Goal: Transaction & Acquisition: Purchase product/service

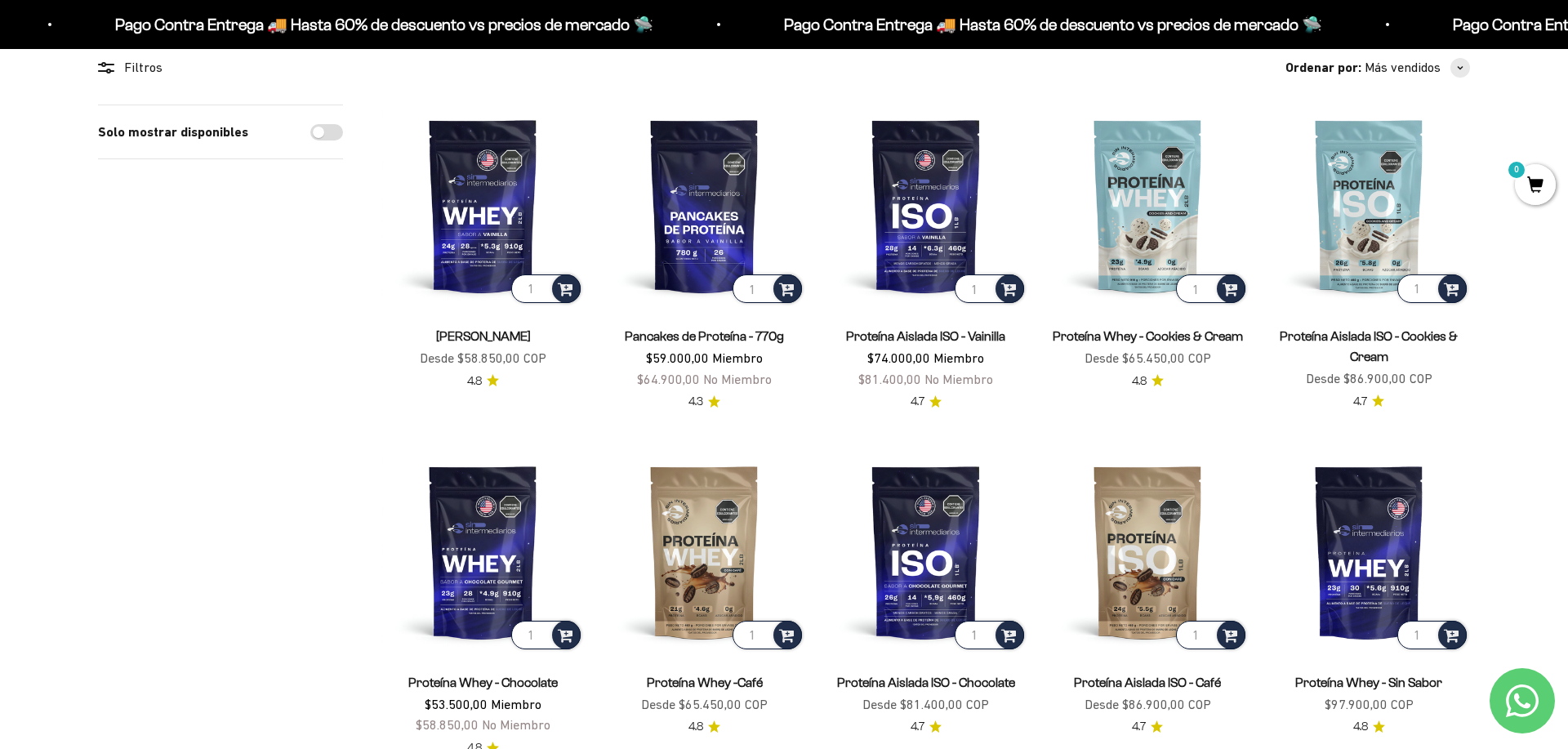
scroll to position [186, 0]
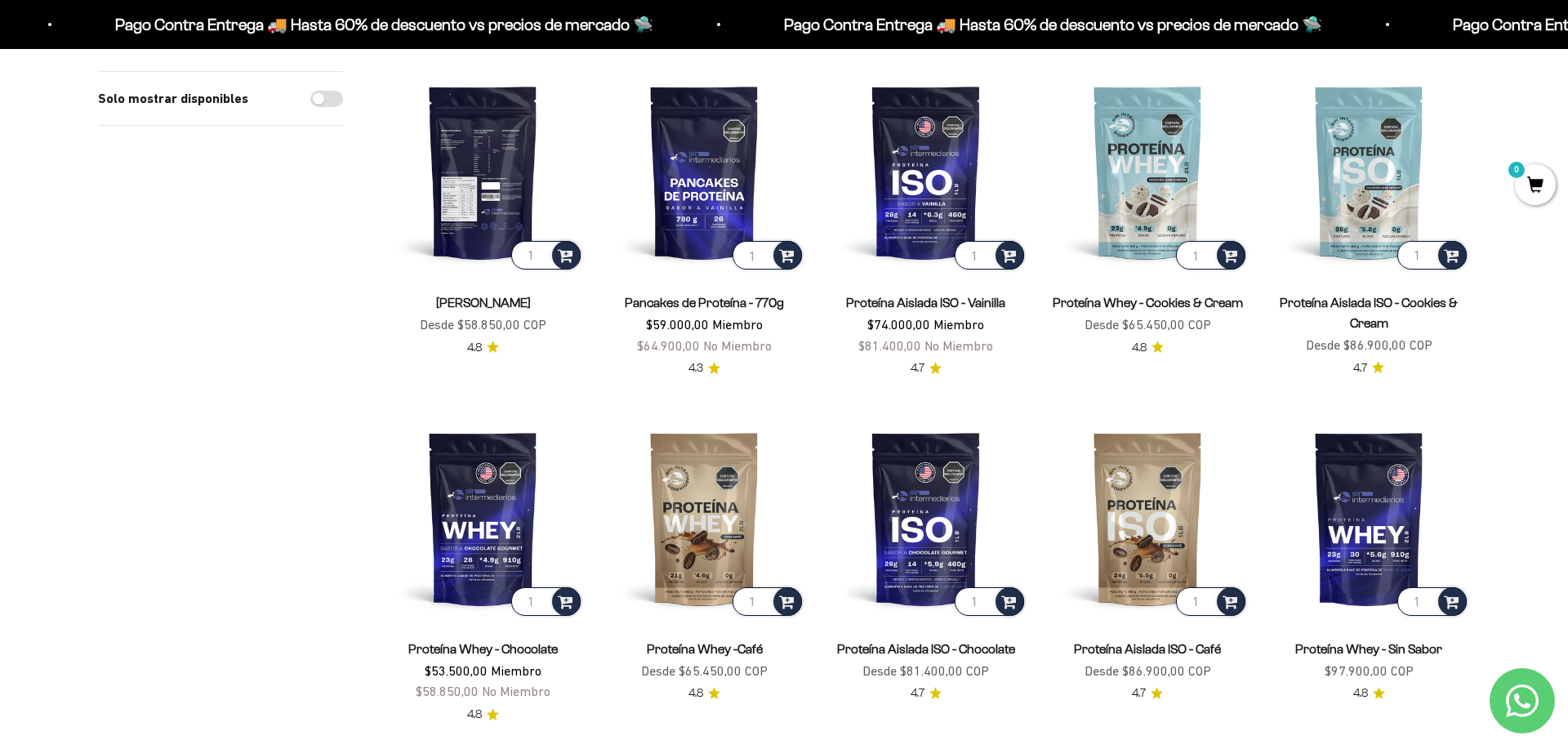
click at [508, 188] on img at bounding box center [483, 173] width 202 height 202
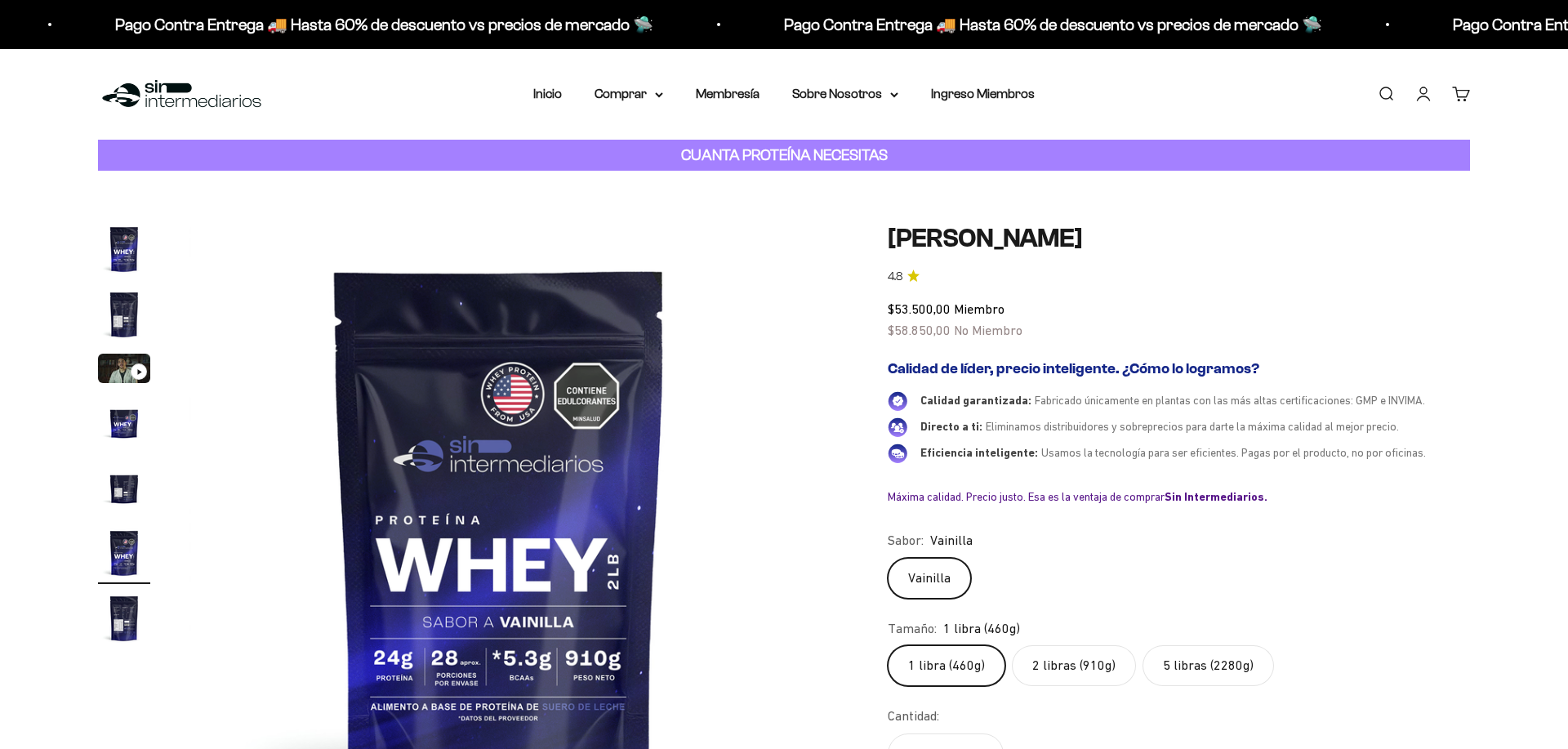
scroll to position [0, 3199]
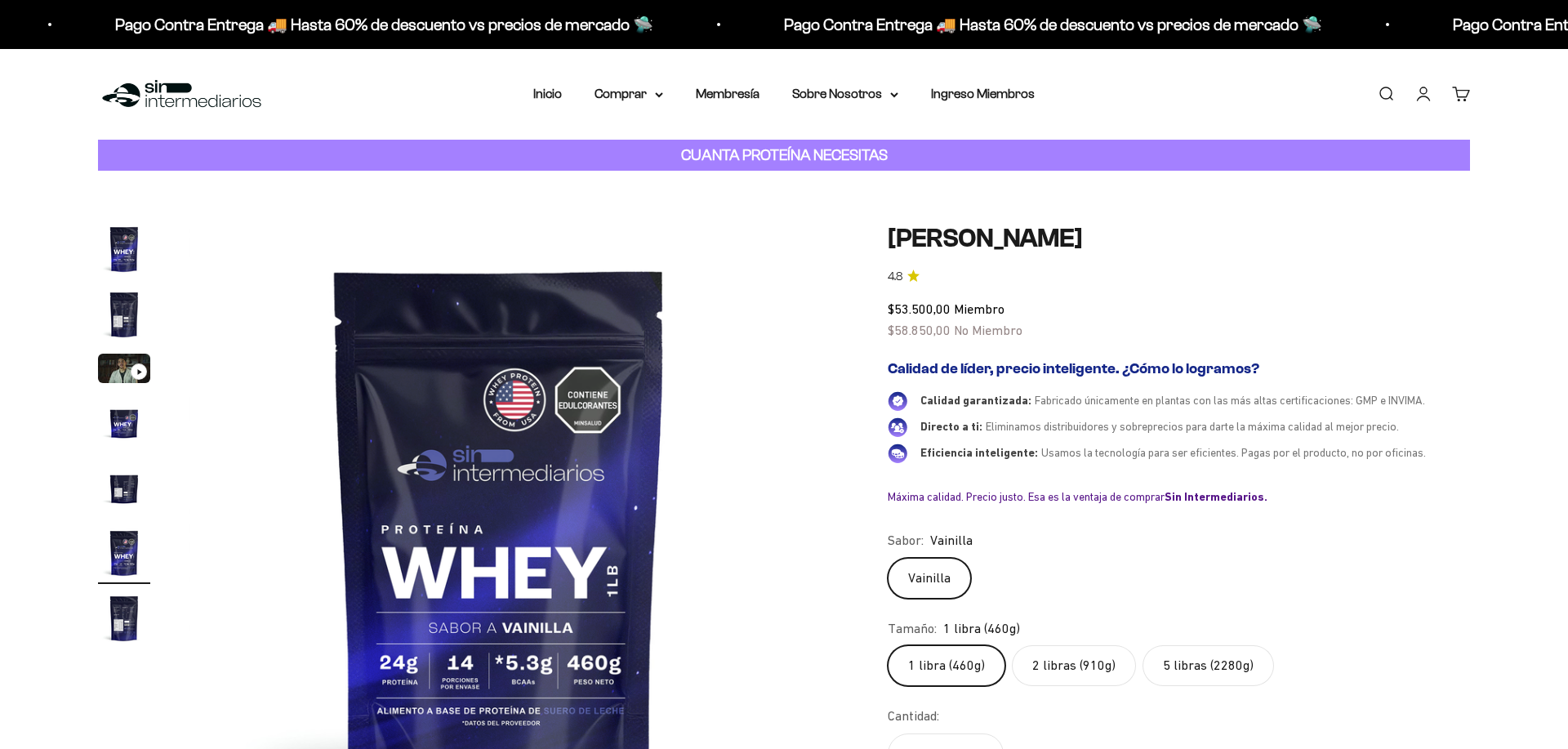
click at [123, 319] on img "Ir al artículo 2" at bounding box center [124, 315] width 53 height 53
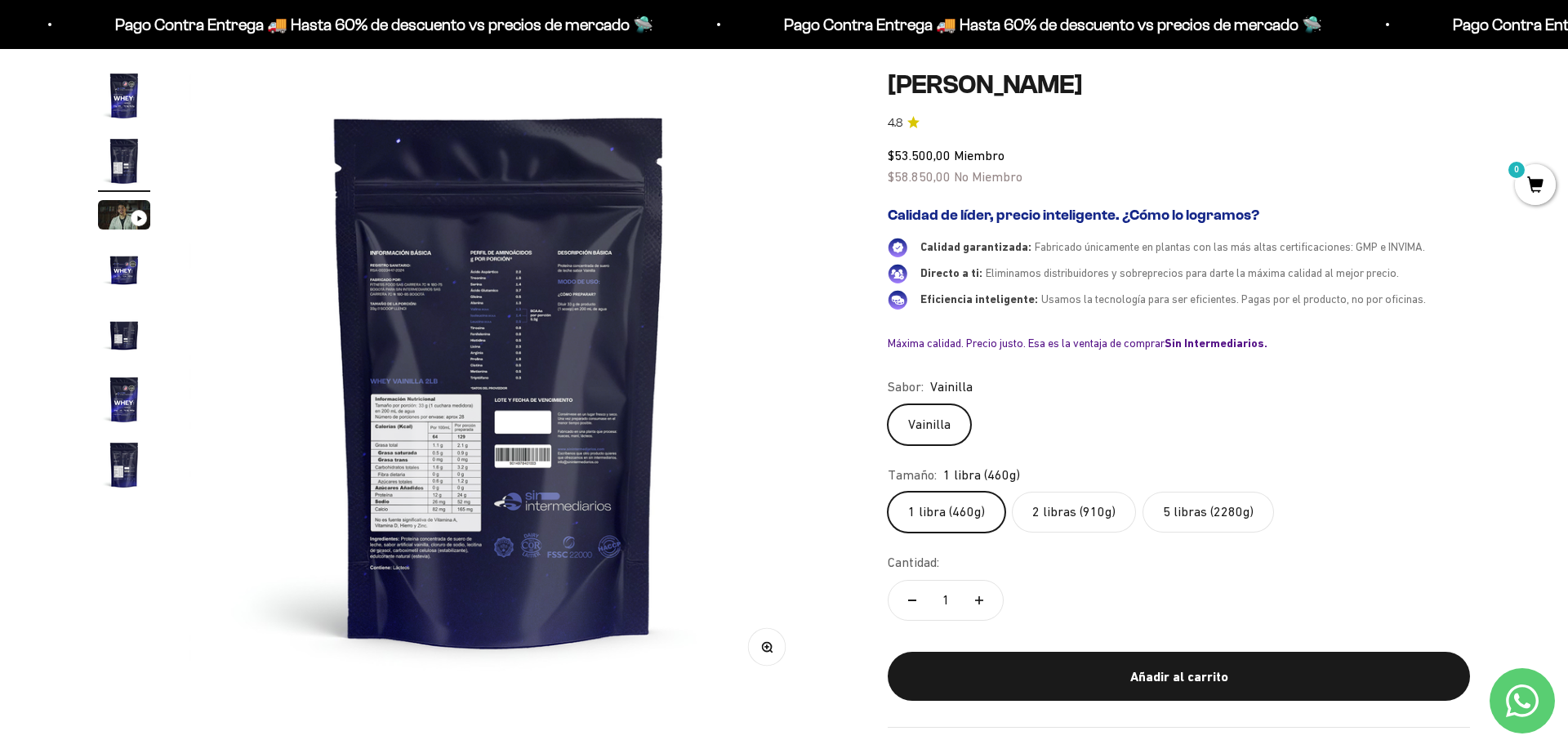
scroll to position [0, 0]
click at [775, 644] on button "Zoom" at bounding box center [767, 647] width 37 height 37
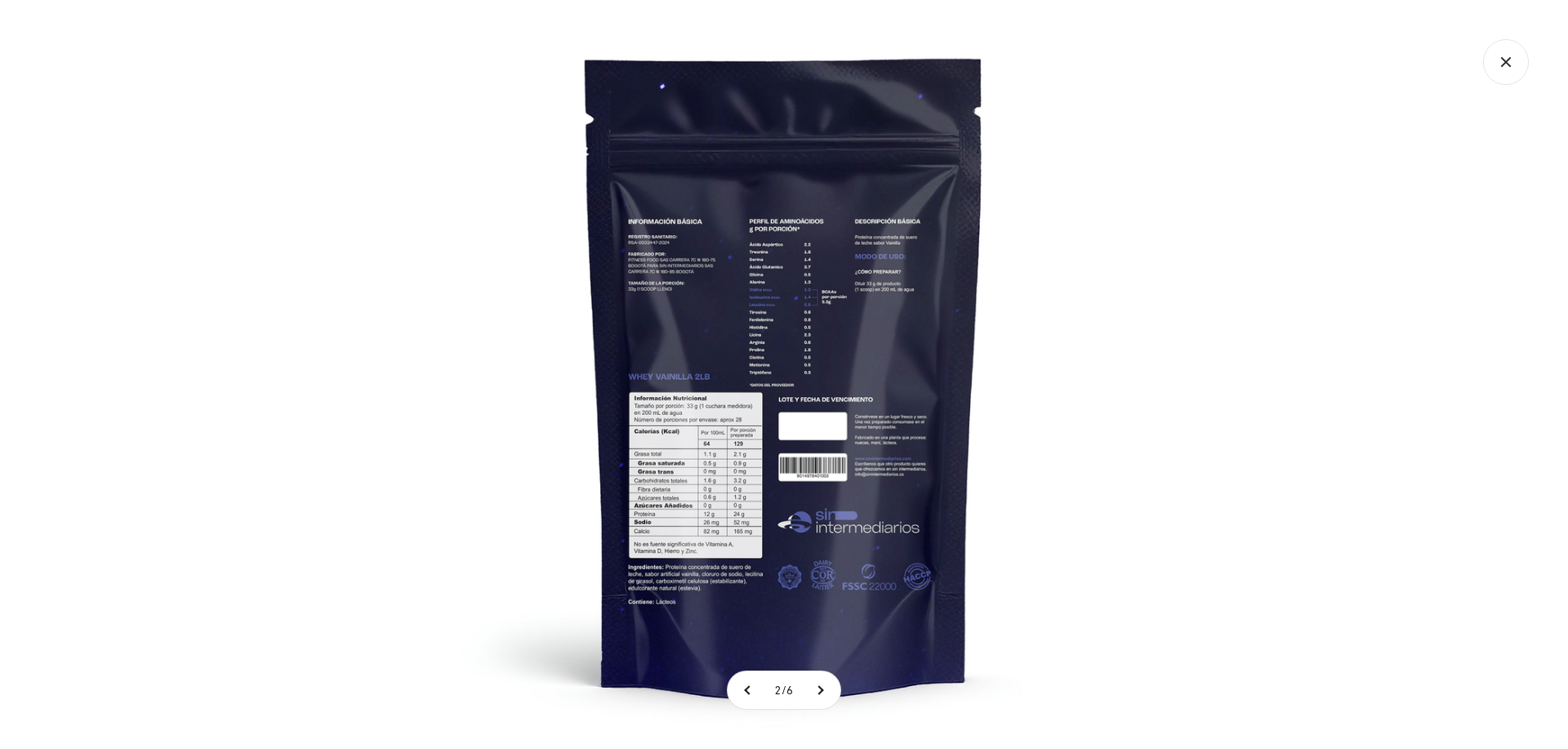
click at [848, 274] on img at bounding box center [784, 374] width 749 height 749
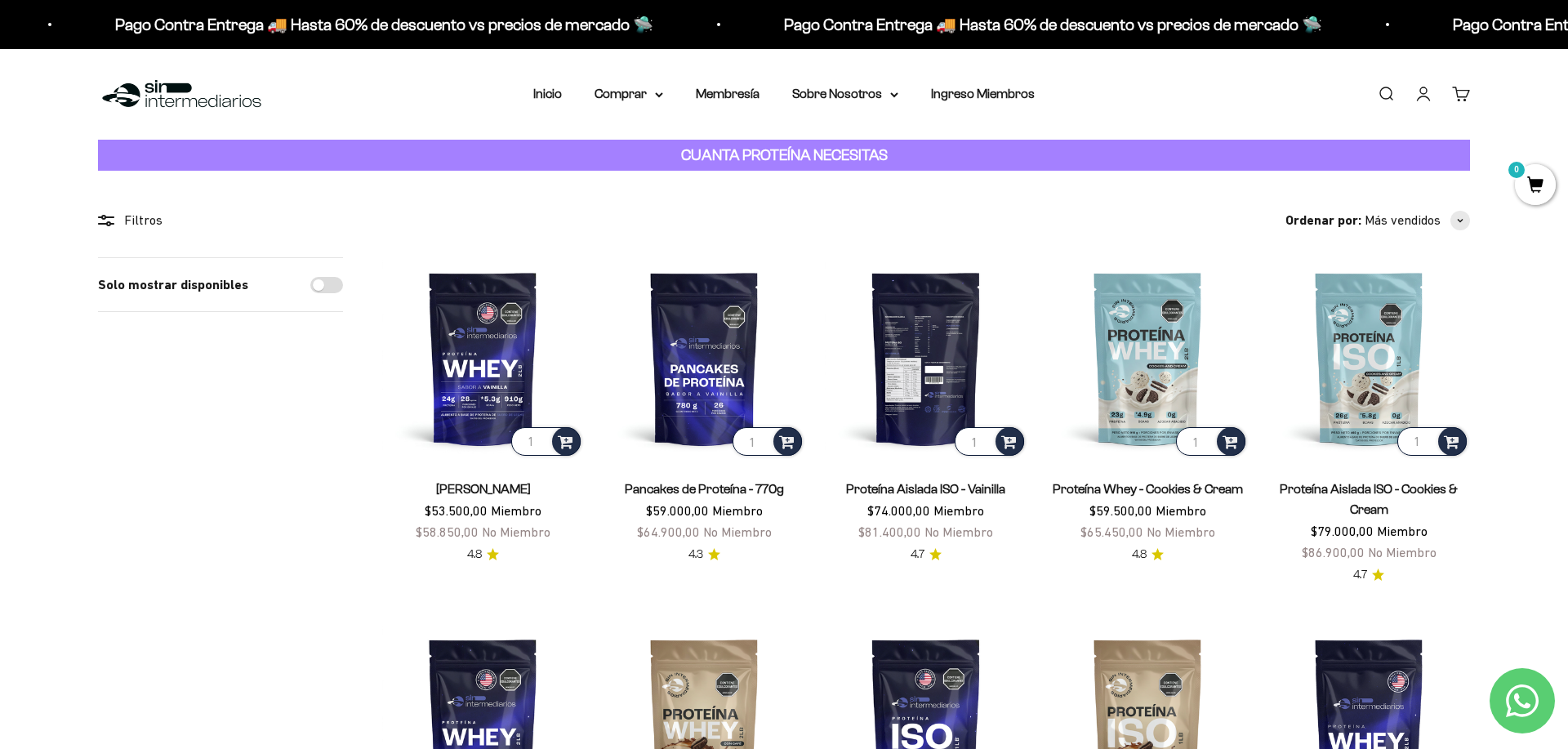
click at [916, 319] on img at bounding box center [926, 358] width 202 height 202
